Goal: Browse casually: Explore the website without a specific task or goal

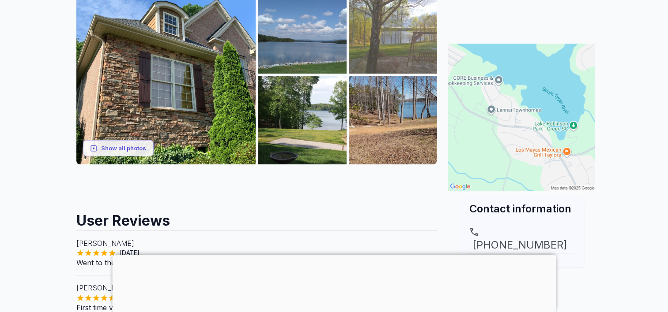
scroll to position [88, 0]
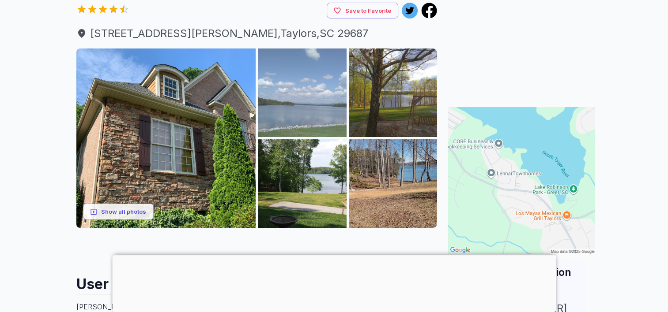
click at [309, 93] on img at bounding box center [302, 93] width 89 height 89
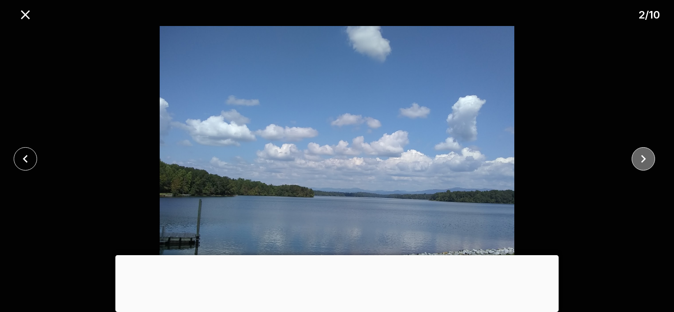
click at [639, 160] on icon "close" at bounding box center [643, 158] width 15 height 15
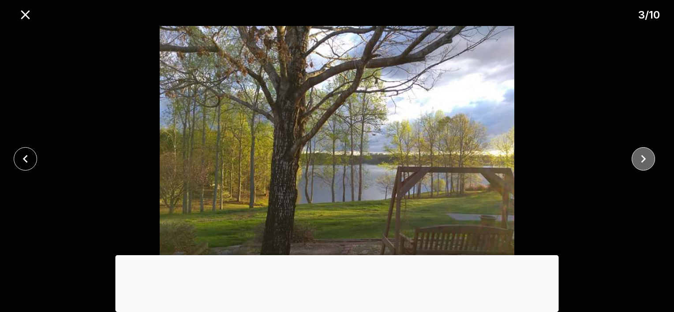
click at [639, 160] on icon "close" at bounding box center [643, 158] width 15 height 15
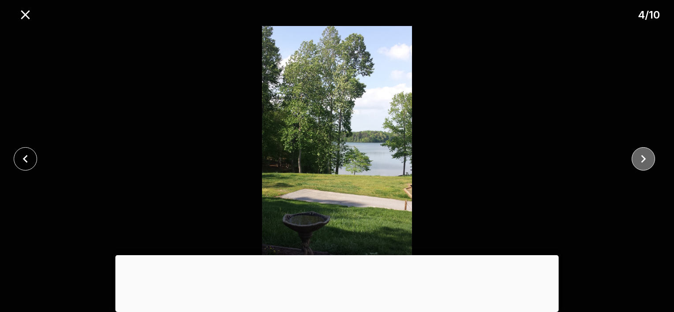
click at [637, 162] on icon "close" at bounding box center [643, 158] width 15 height 15
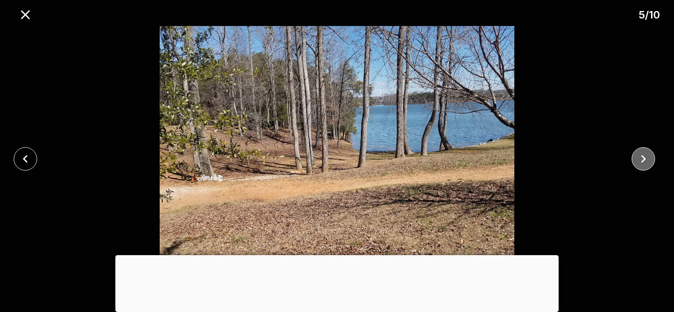
click at [637, 162] on icon "close" at bounding box center [643, 158] width 15 height 15
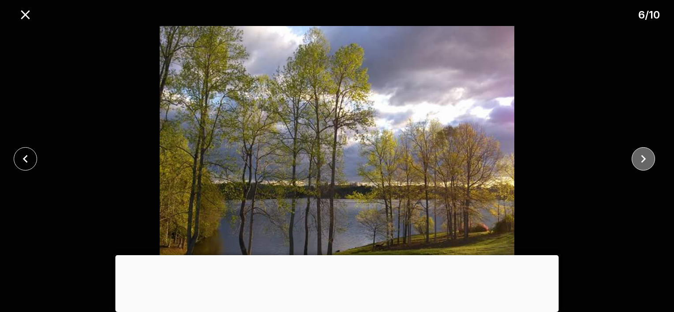
click at [638, 162] on icon "close" at bounding box center [643, 158] width 15 height 15
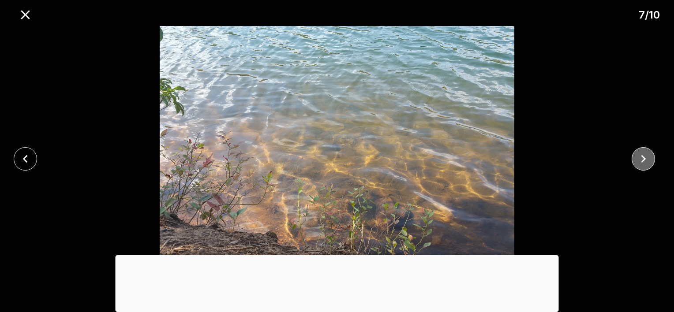
click at [639, 161] on icon "close" at bounding box center [643, 158] width 15 height 15
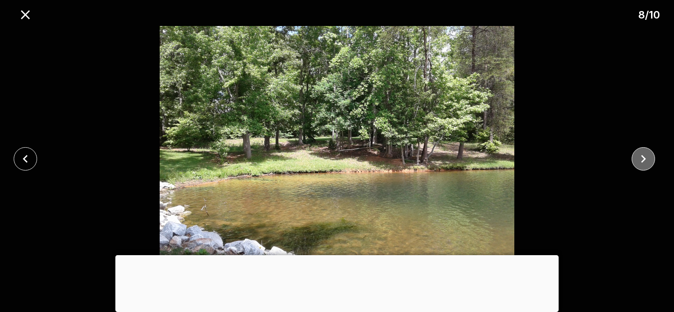
click at [639, 161] on icon "close" at bounding box center [643, 158] width 15 height 15
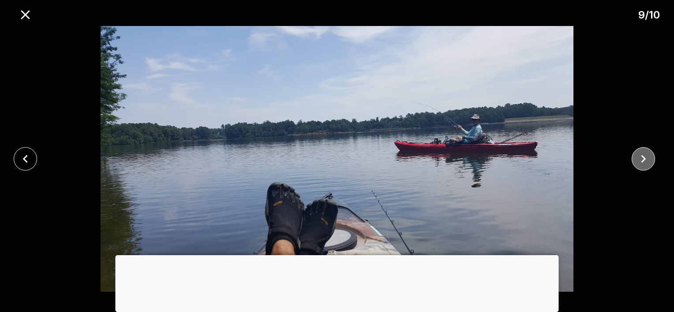
click at [639, 164] on icon "close" at bounding box center [643, 158] width 15 height 15
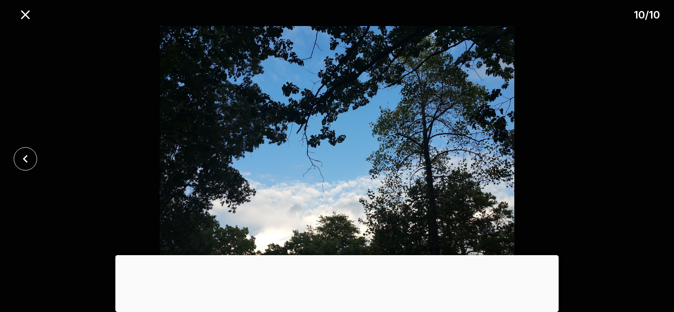
click at [636, 162] on div at bounding box center [337, 159] width 674 height 266
click at [25, 17] on icon "close" at bounding box center [25, 14] width 15 height 15
